Goal: Find specific page/section: Find specific page/section

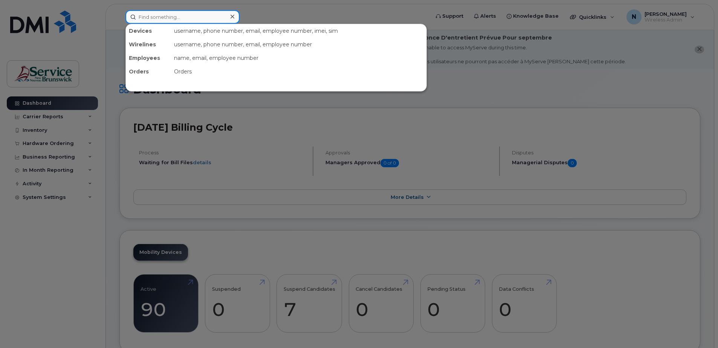
click at [220, 17] on input at bounding box center [182, 17] width 114 height 14
paste input "506-252-4799"
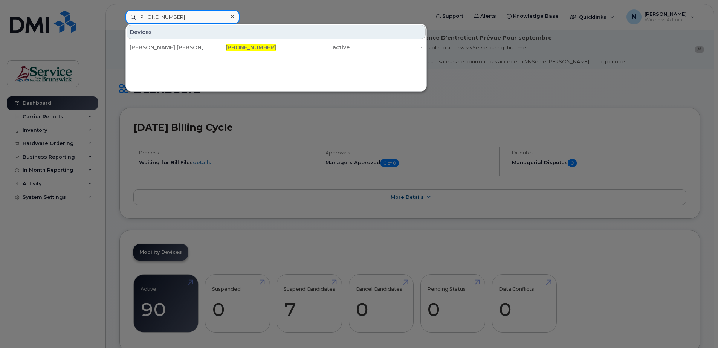
type input "506-252-4799"
click at [237, 50] on span "506-252-4799" at bounding box center [251, 47] width 50 height 7
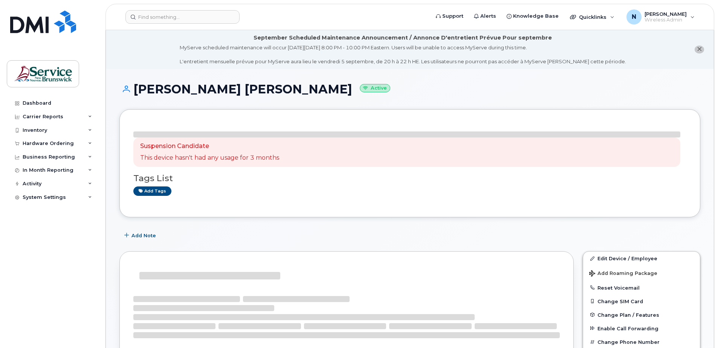
scroll to position [38, 0]
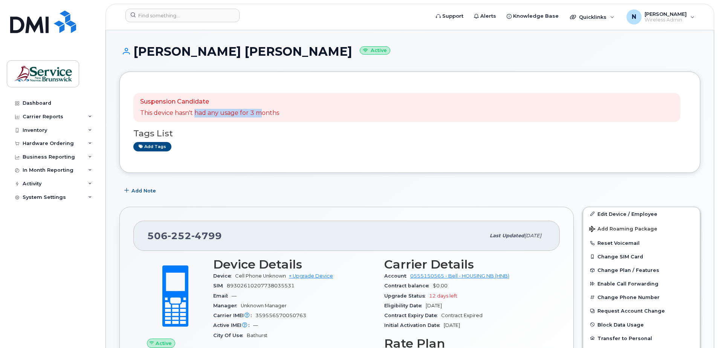
drag, startPoint x: 195, startPoint y: 114, endPoint x: 261, endPoint y: 112, distance: 65.9
click at [261, 112] on p "This device hasn't had any usage for 3 months" at bounding box center [209, 113] width 139 height 9
click at [174, 110] on p "This device hasn't had any usage for 3 months" at bounding box center [209, 113] width 139 height 9
drag, startPoint x: 145, startPoint y: 113, endPoint x: 250, endPoint y: 125, distance: 105.1
click at [249, 116] on p "This device hasn't had any usage for 3 months" at bounding box center [209, 113] width 139 height 9
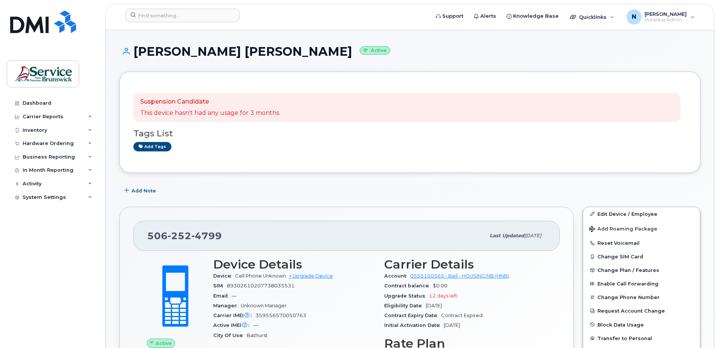
drag, startPoint x: 250, startPoint y: 125, endPoint x: 227, endPoint y: 125, distance: 22.6
click at [227, 125] on div "Tags List Add tags" at bounding box center [409, 136] width 553 height 29
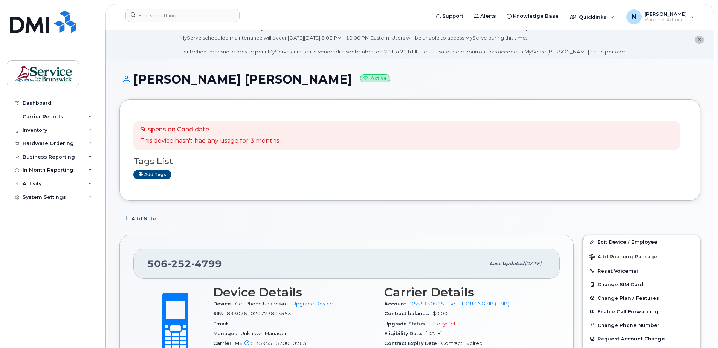
scroll to position [0, 0]
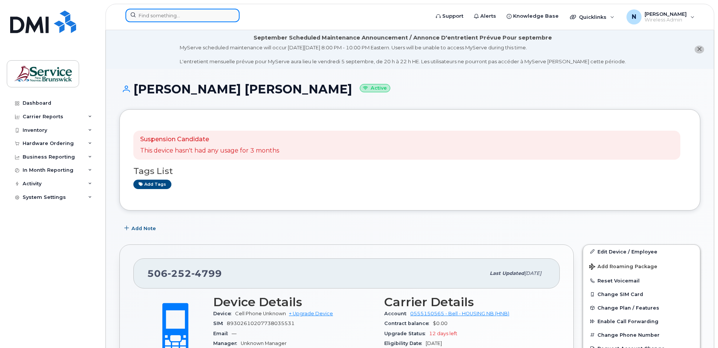
click at [170, 21] on input at bounding box center [182, 16] width 114 height 14
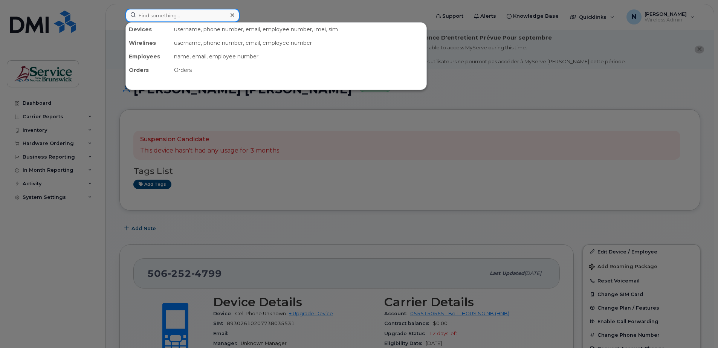
paste input "5062520731"
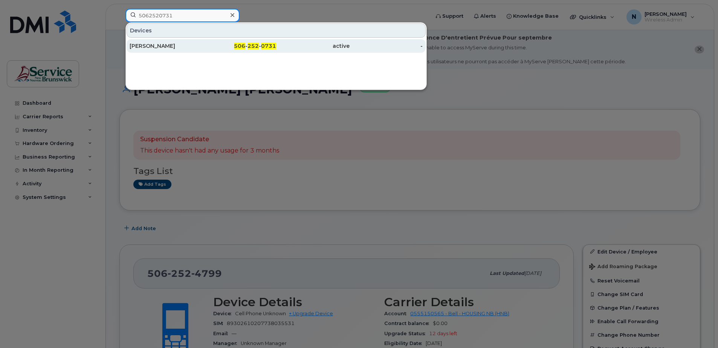
type input "5062520731"
click at [226, 46] on div "506 - 252 - 0731" at bounding box center [239, 46] width 73 height 8
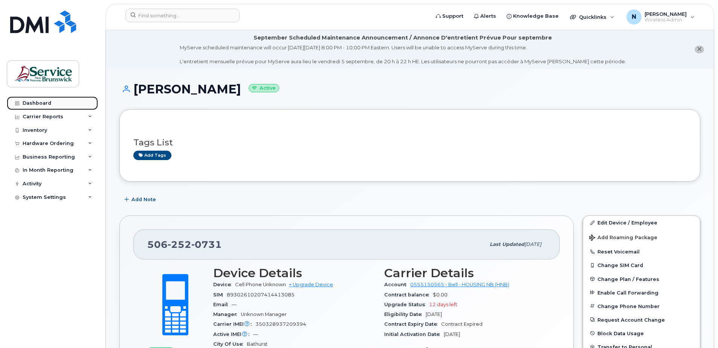
click at [24, 104] on div "Dashboard" at bounding box center [37, 103] width 29 height 6
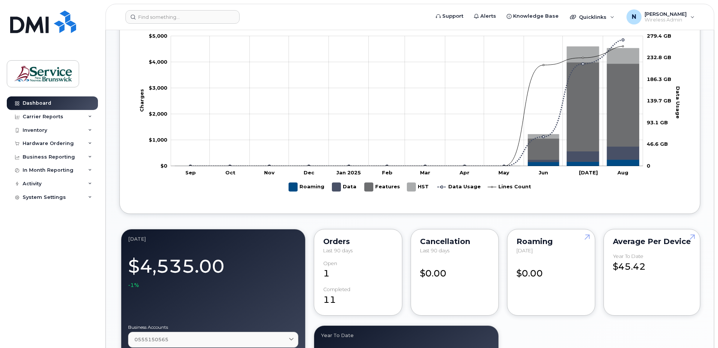
scroll to position [377, 0]
